Goal: Use online tool/utility: Utilize a website feature to perform a specific function

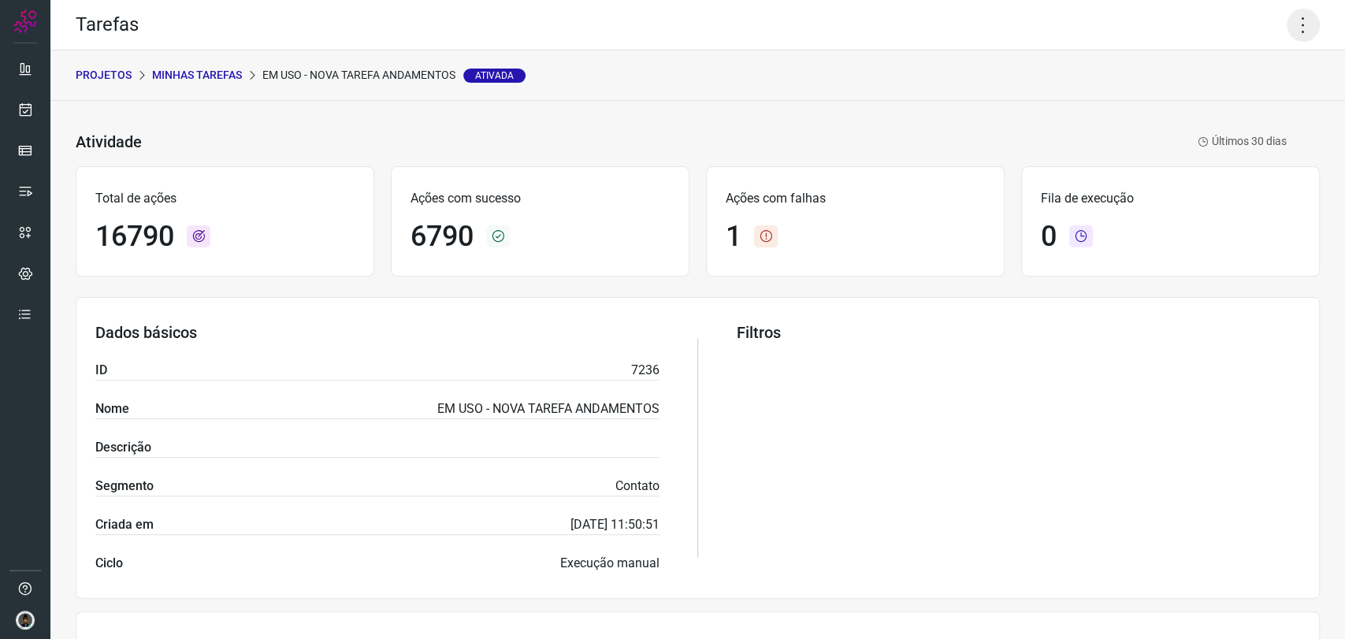
click at [1287, 31] on icon at bounding box center [1303, 25] width 33 height 33
click at [1223, 95] on li "Executar" at bounding box center [1233, 103] width 143 height 25
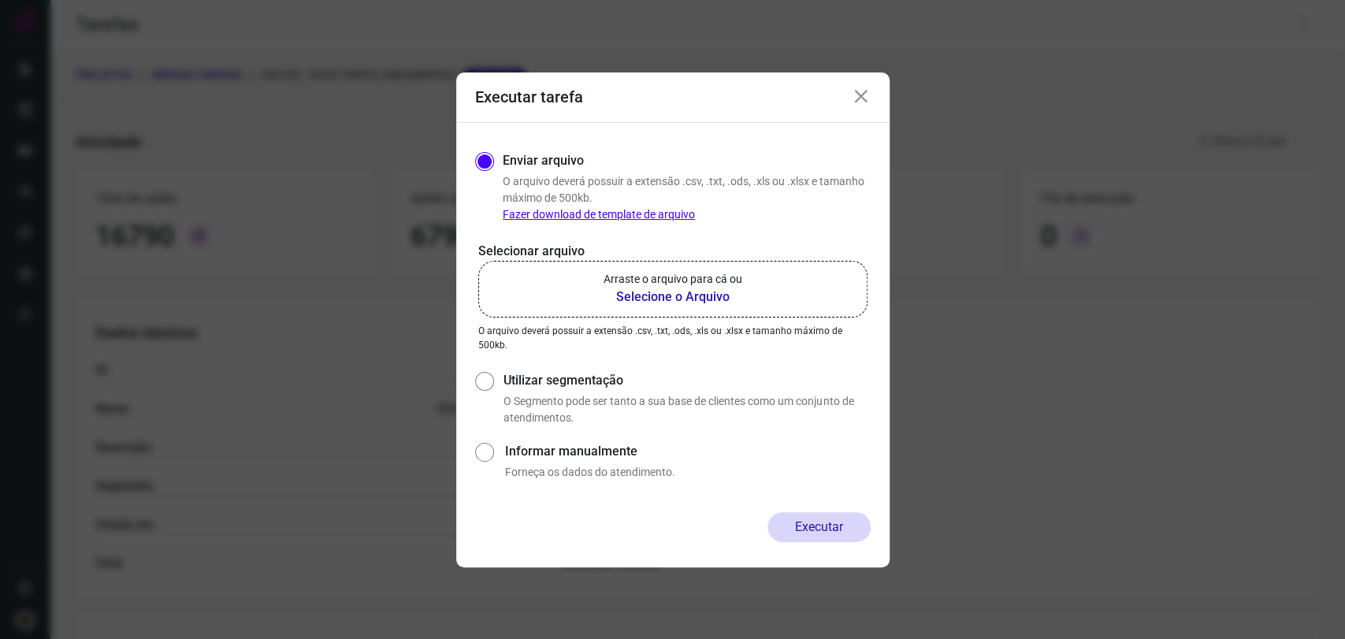
click at [721, 269] on label "Arraste o arquivo para cá ou Selecione o Arquivo" at bounding box center [672, 289] width 389 height 57
click at [0, 0] on input "Arraste o arquivo para cá ou Selecione o Arquivo" at bounding box center [0, 0] width 0 height 0
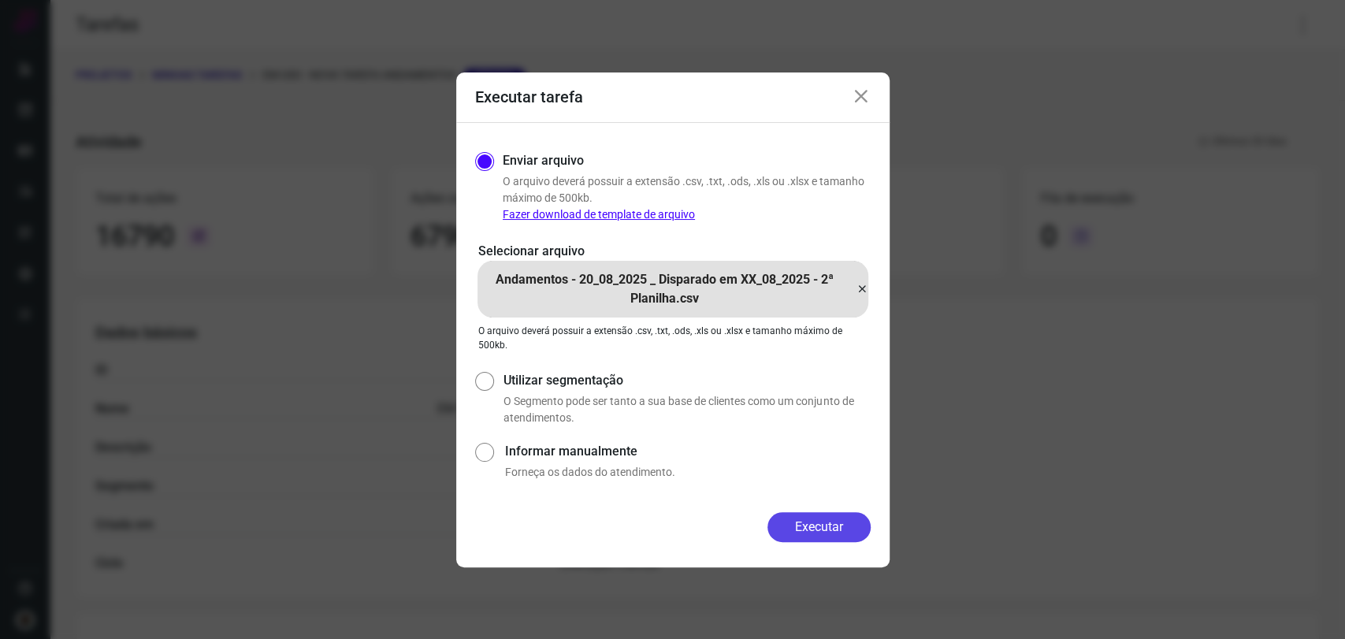
click at [845, 526] on button "Executar" at bounding box center [818, 527] width 103 height 30
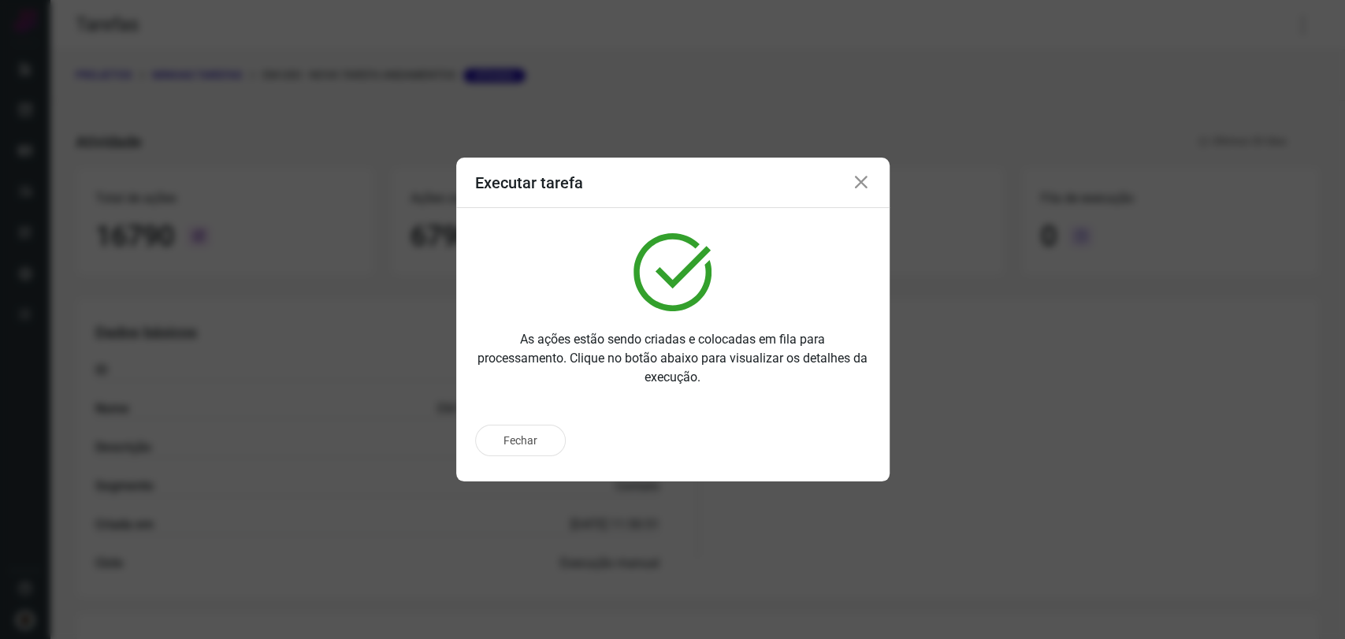
click at [604, 76] on div "Executar tarefa As ações estão sendo criadas e colocadas em fila para processam…" at bounding box center [672, 319] width 1345 height 639
click at [866, 186] on icon at bounding box center [861, 182] width 19 height 19
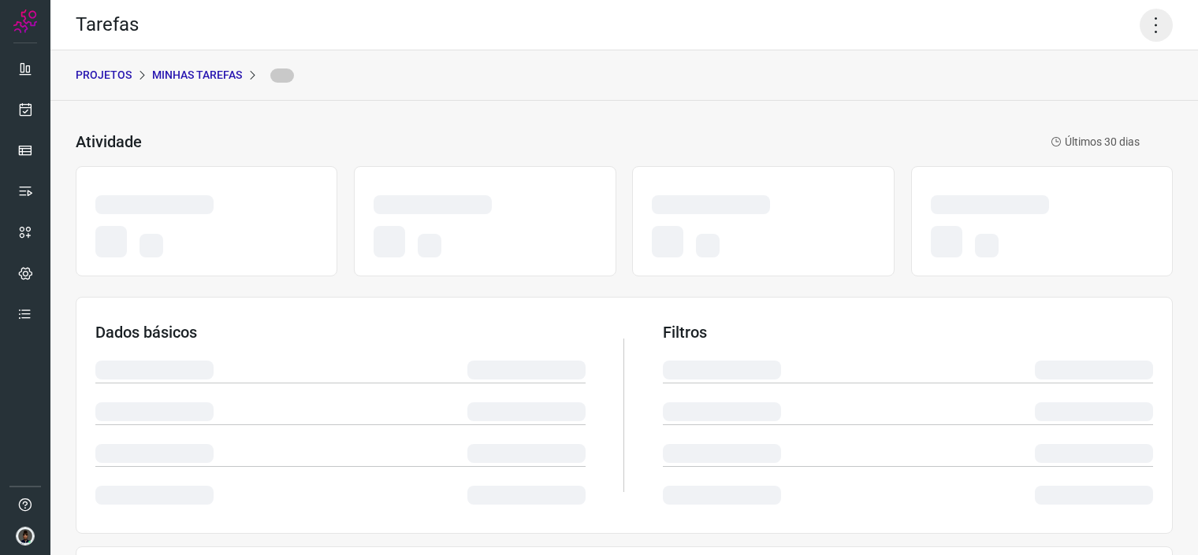
click at [1155, 41] on icon at bounding box center [1155, 25] width 33 height 33
click at [1155, 40] on icon at bounding box center [1155, 25] width 33 height 33
click at [1108, 30] on div "Tarefas" at bounding box center [623, 25] width 1147 height 50
click at [1147, 25] on icon at bounding box center [1155, 25] width 33 height 33
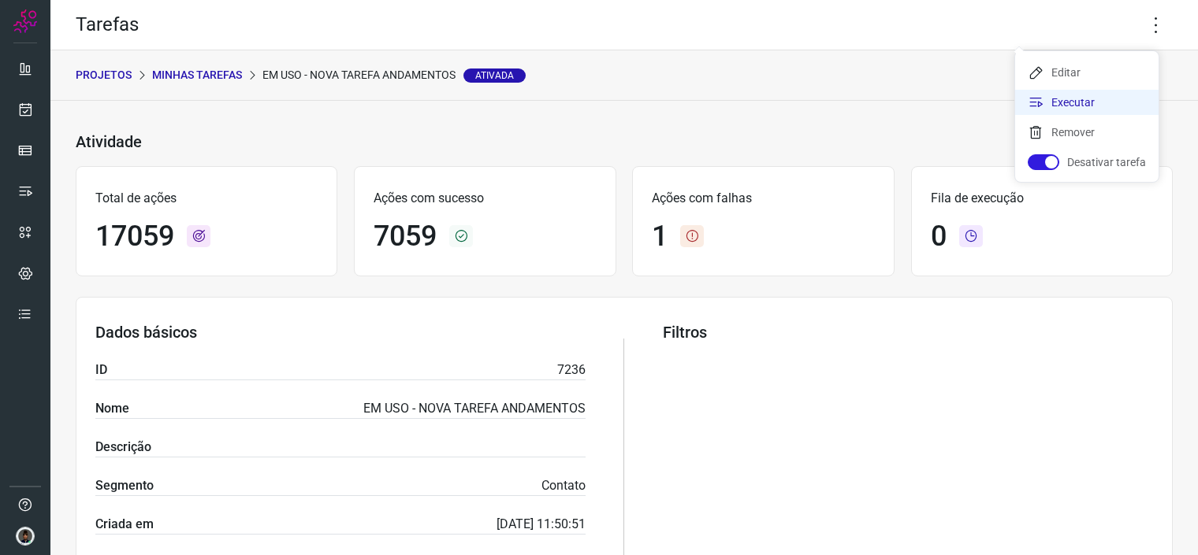
click at [1095, 92] on li "Executar" at bounding box center [1086, 102] width 143 height 25
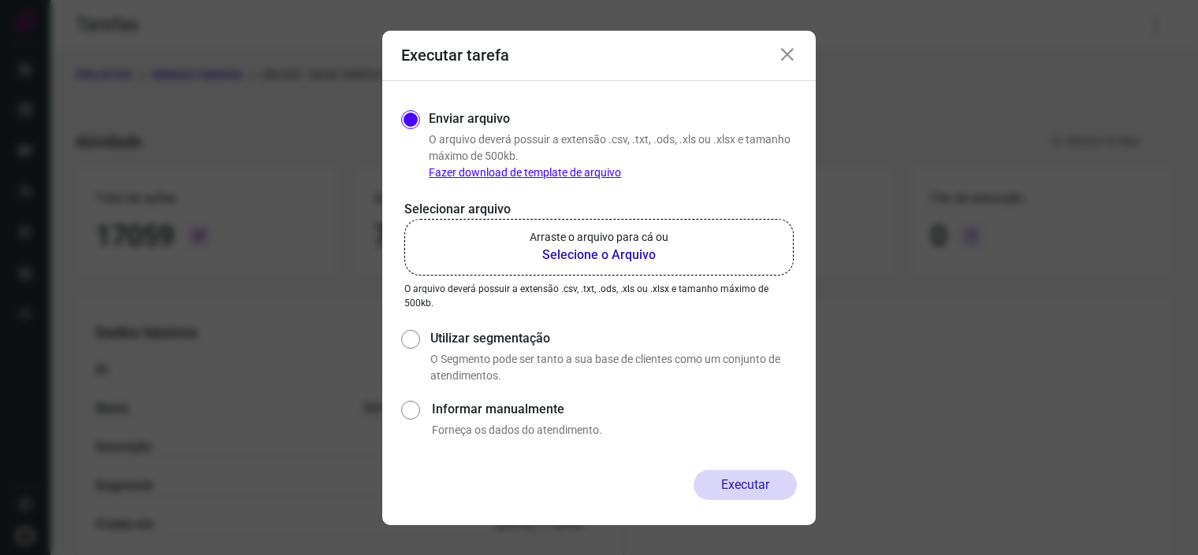
click at [588, 251] on b "Selecione o Arquivo" at bounding box center [598, 255] width 139 height 19
click at [0, 0] on input "Arraste o arquivo para cá ou Selecione o Arquivo" at bounding box center [0, 0] width 0 height 0
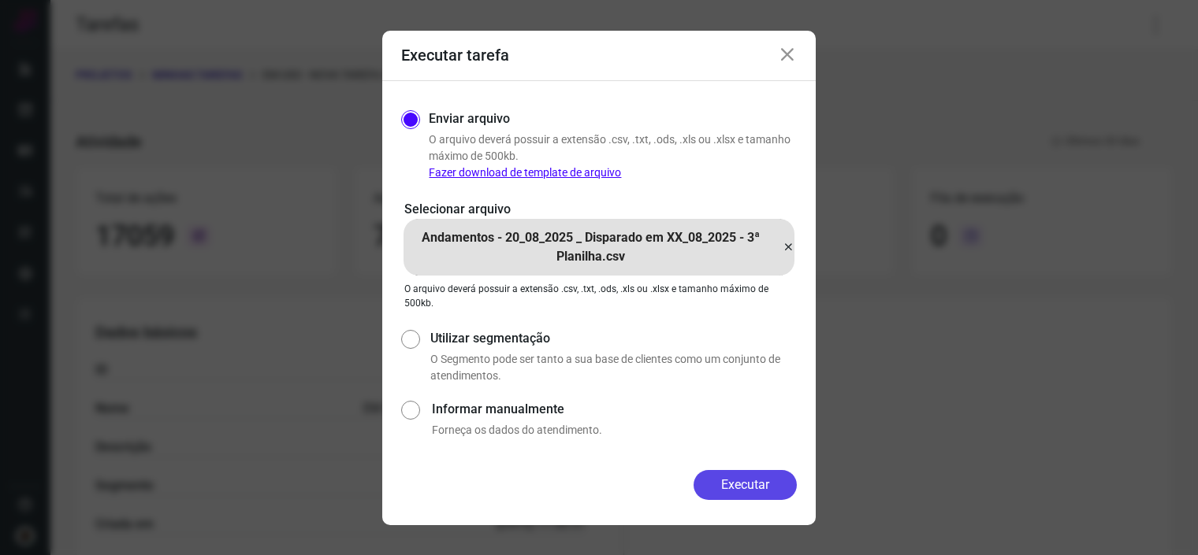
click at [762, 487] on button "Executar" at bounding box center [744, 485] width 103 height 30
